Goal: Check status: Check status

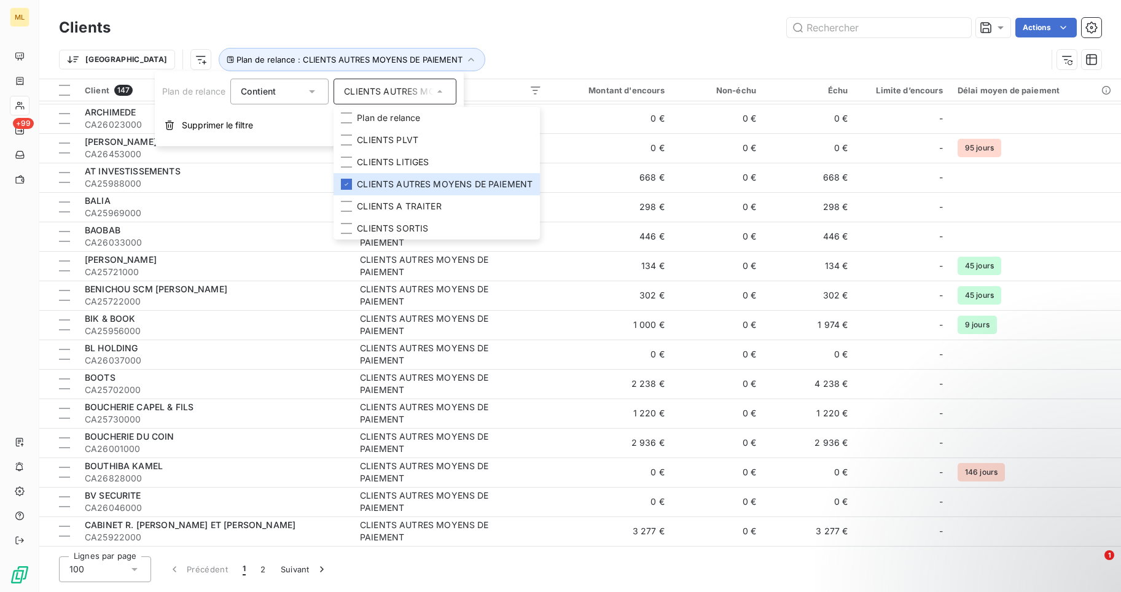
scroll to position [2442, 0]
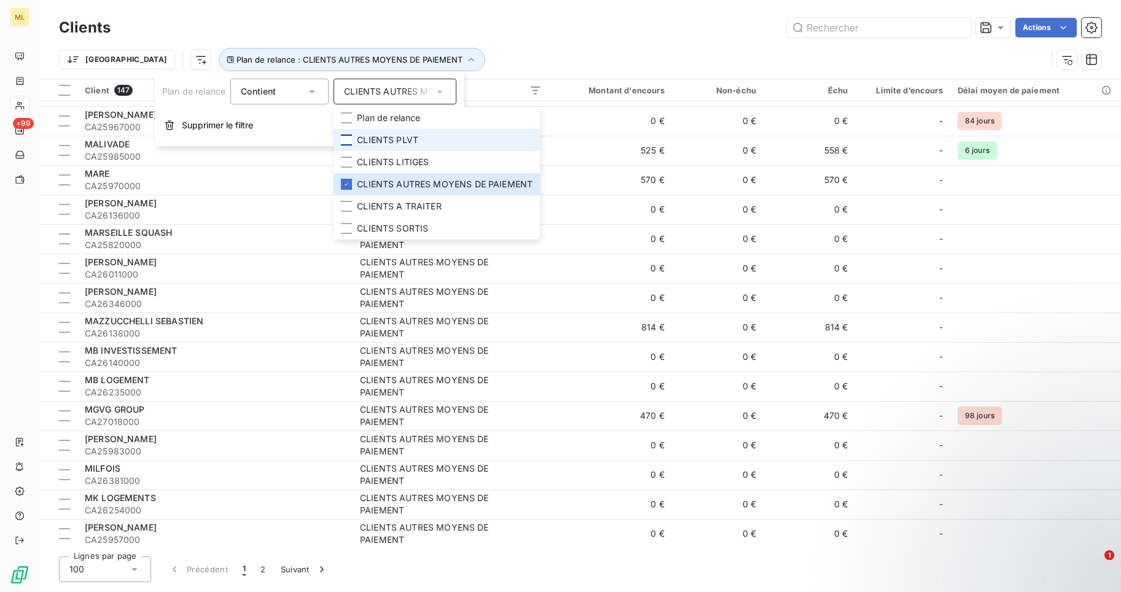
click at [348, 139] on div at bounding box center [346, 140] width 11 height 11
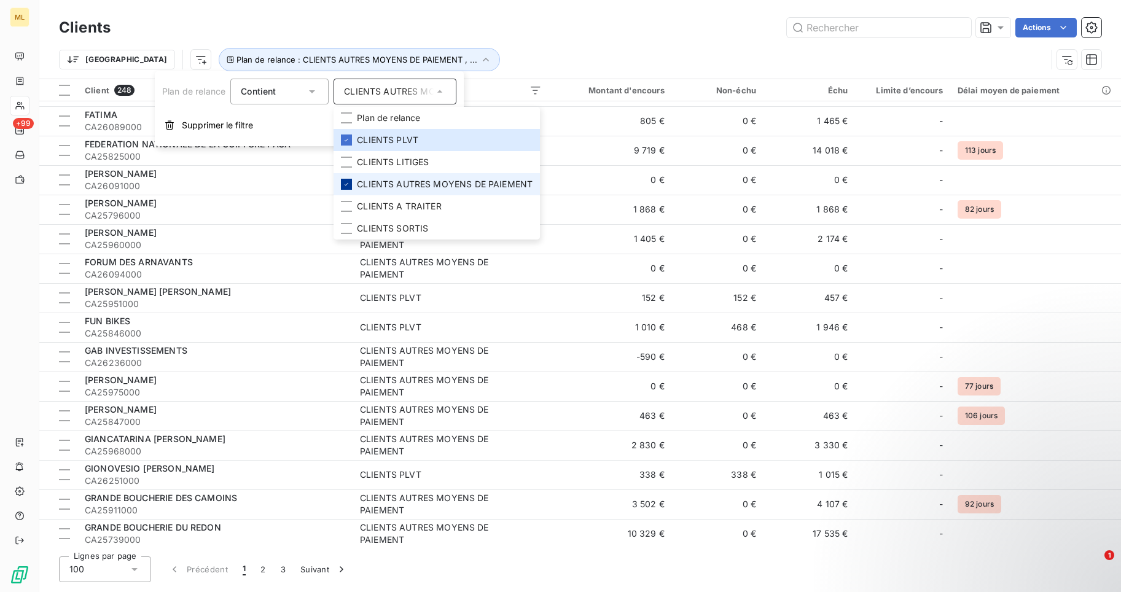
click at [348, 181] on icon at bounding box center [346, 184] width 7 height 7
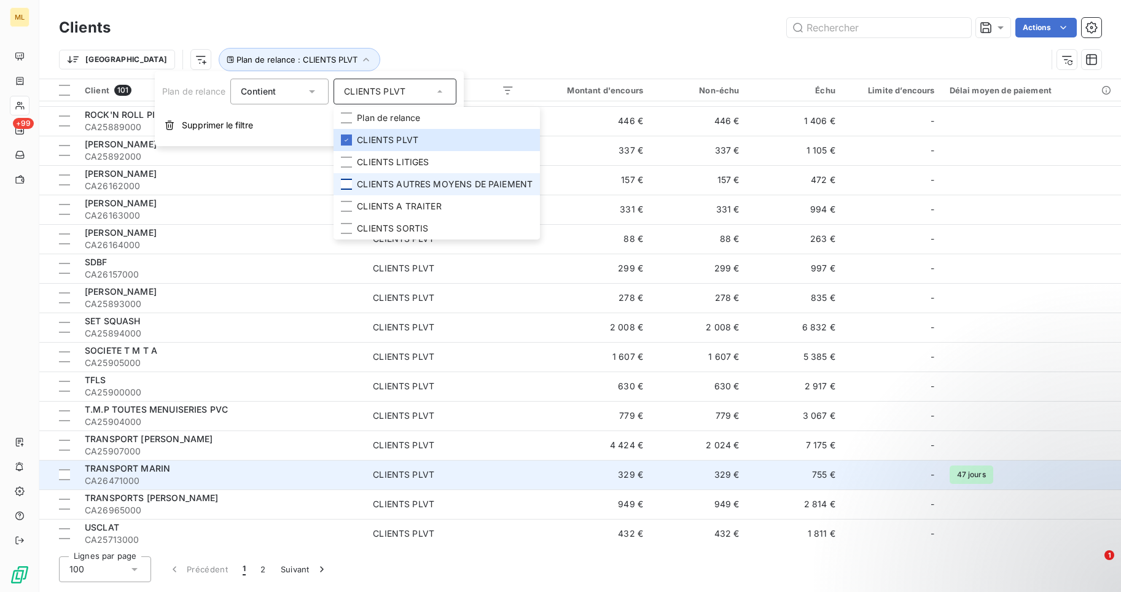
click at [109, 471] on span "TRANSPORT MARIN" at bounding box center [127, 468] width 85 height 10
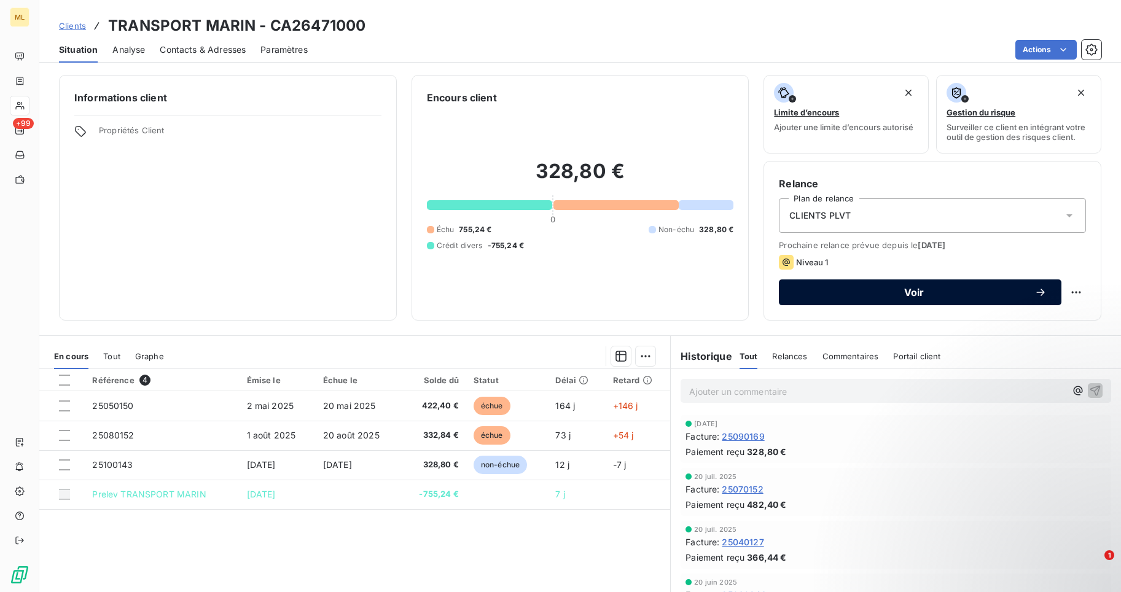
click at [904, 289] on span "Voir" at bounding box center [914, 292] width 241 height 10
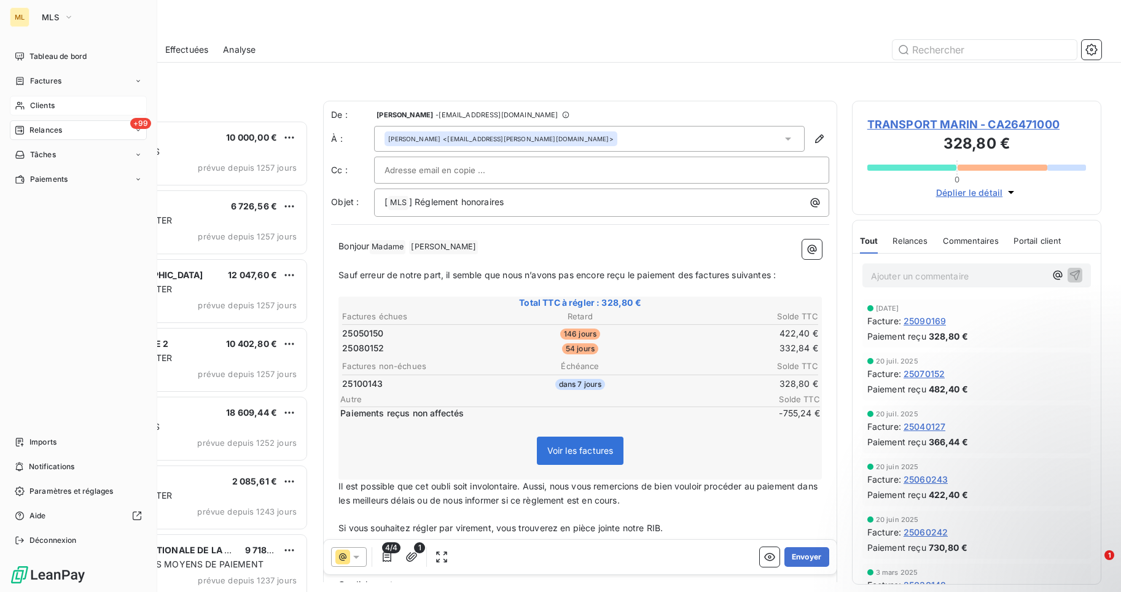
click at [45, 105] on span "Clients" at bounding box center [42, 105] width 25 height 11
